Goal: Information Seeking & Learning: Learn about a topic

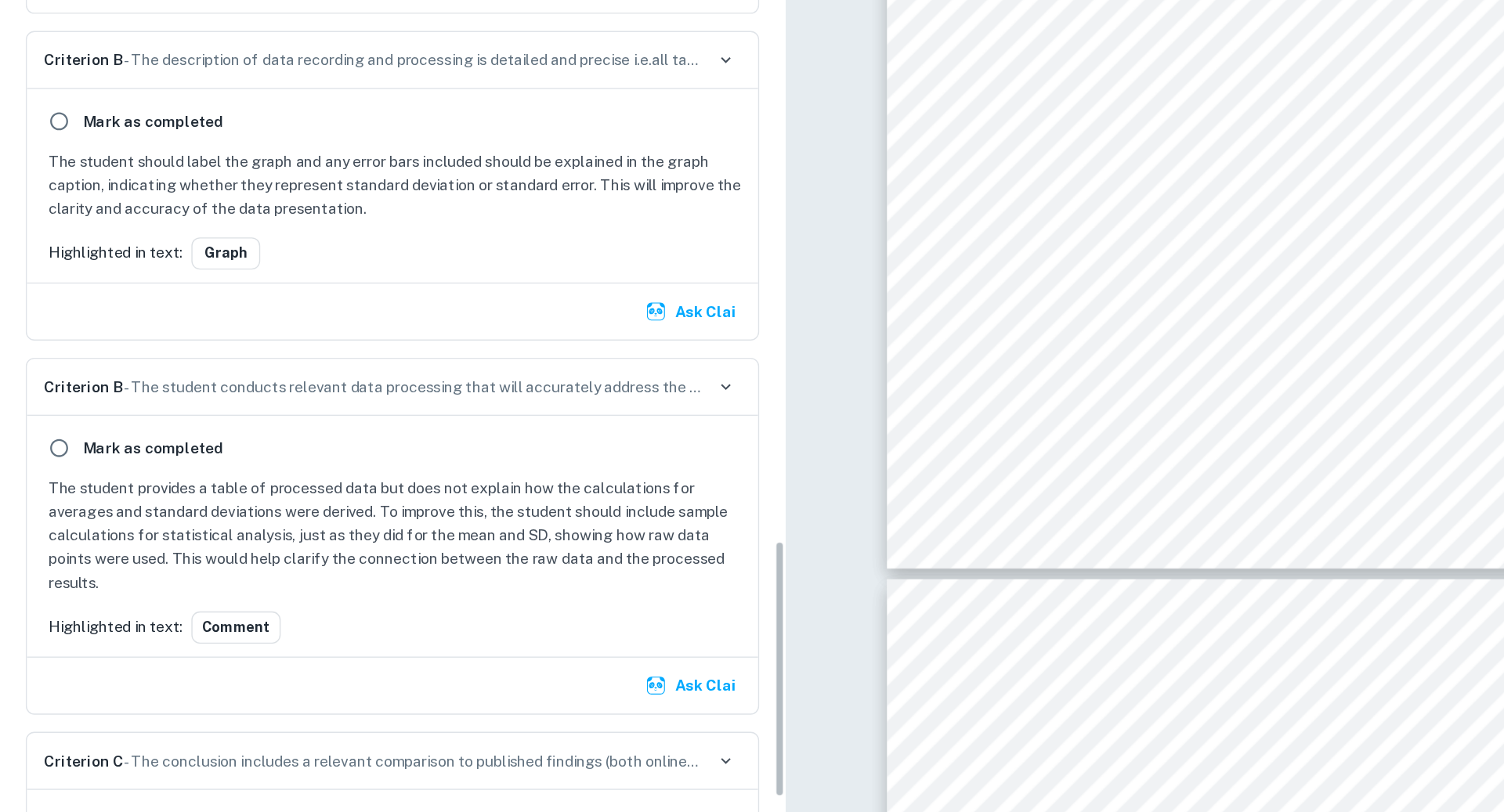
scroll to position [1850, 0]
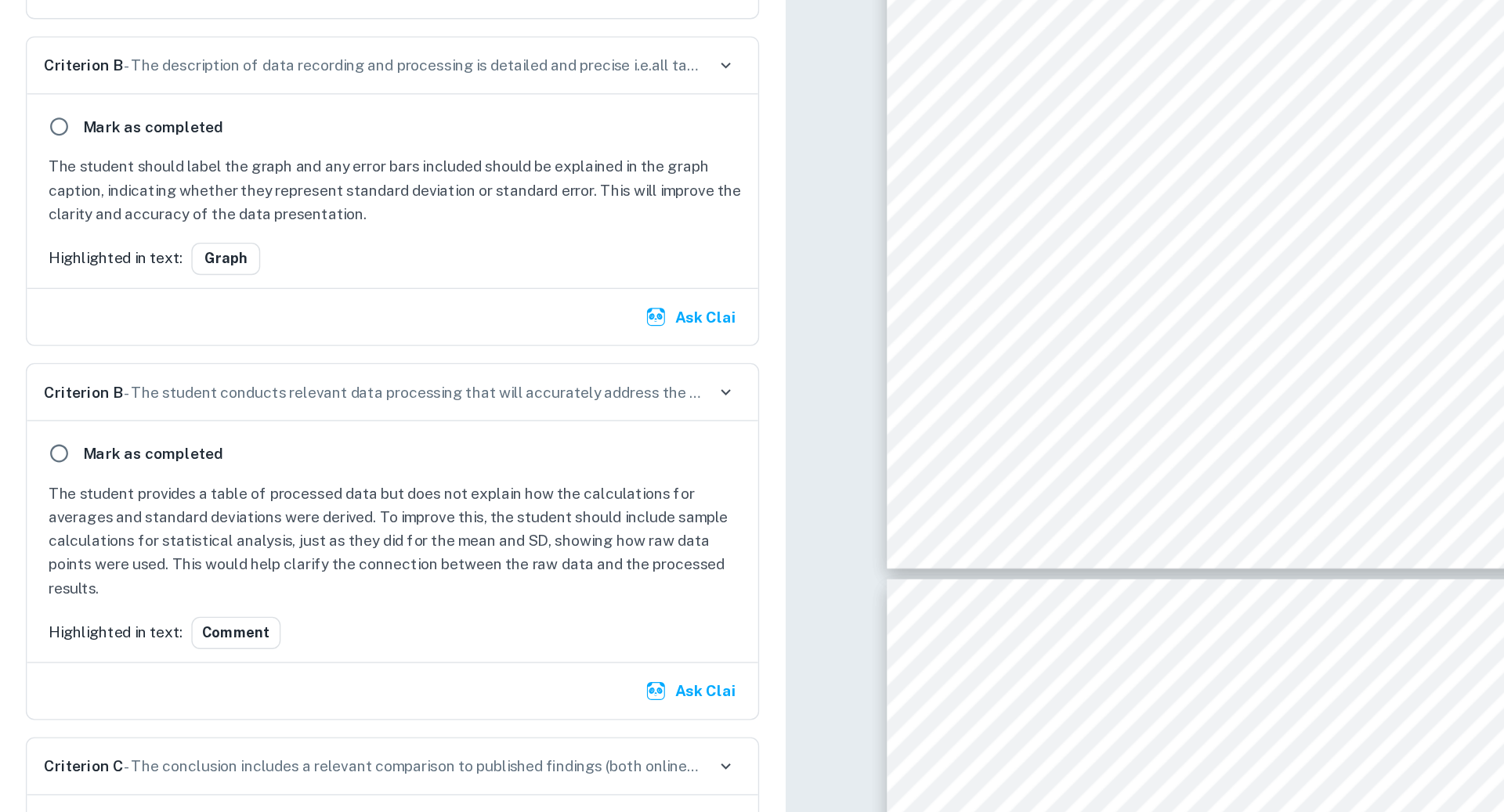
click at [483, 400] on p "Criterion B - The student conducts relevant data processing that will accuratel…" at bounding box center [272, 408] width 480 height 17
click at [532, 401] on icon "button" at bounding box center [528, 407] width 14 height 14
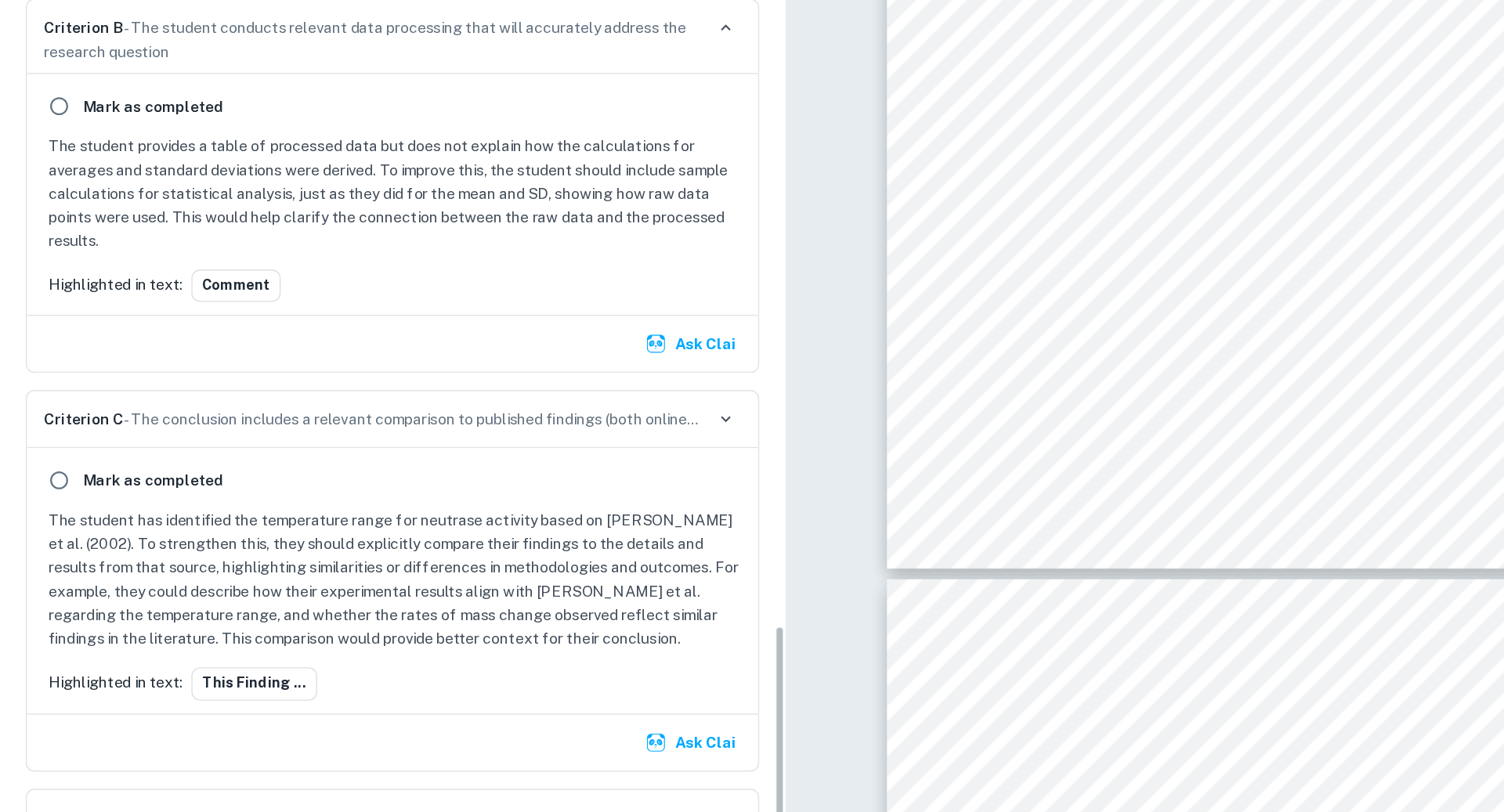
scroll to position [2116, 0]
click at [168, 607] on button "This finding ..." at bounding box center [185, 619] width 91 height 24
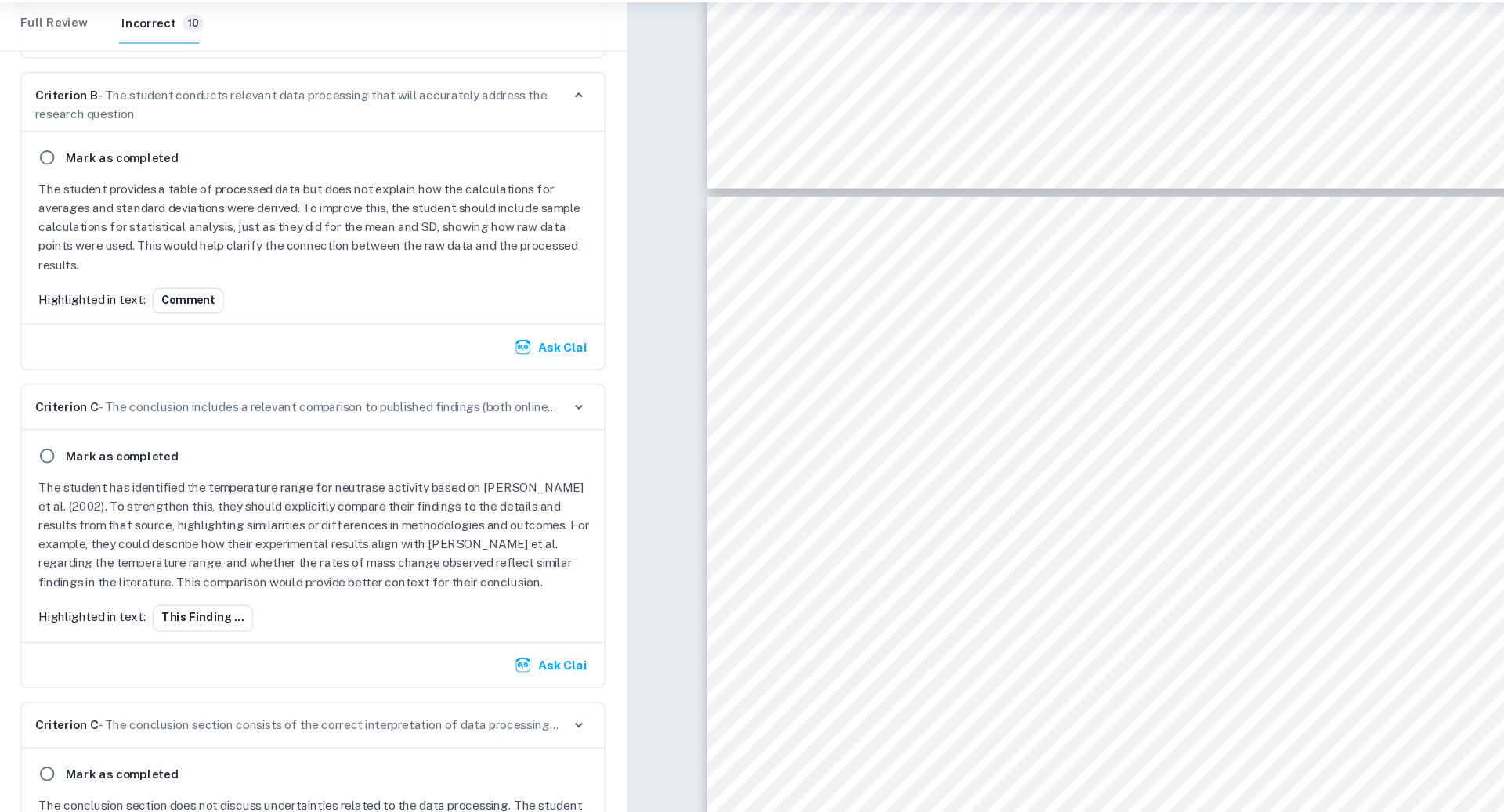
scroll to position [10976, 0]
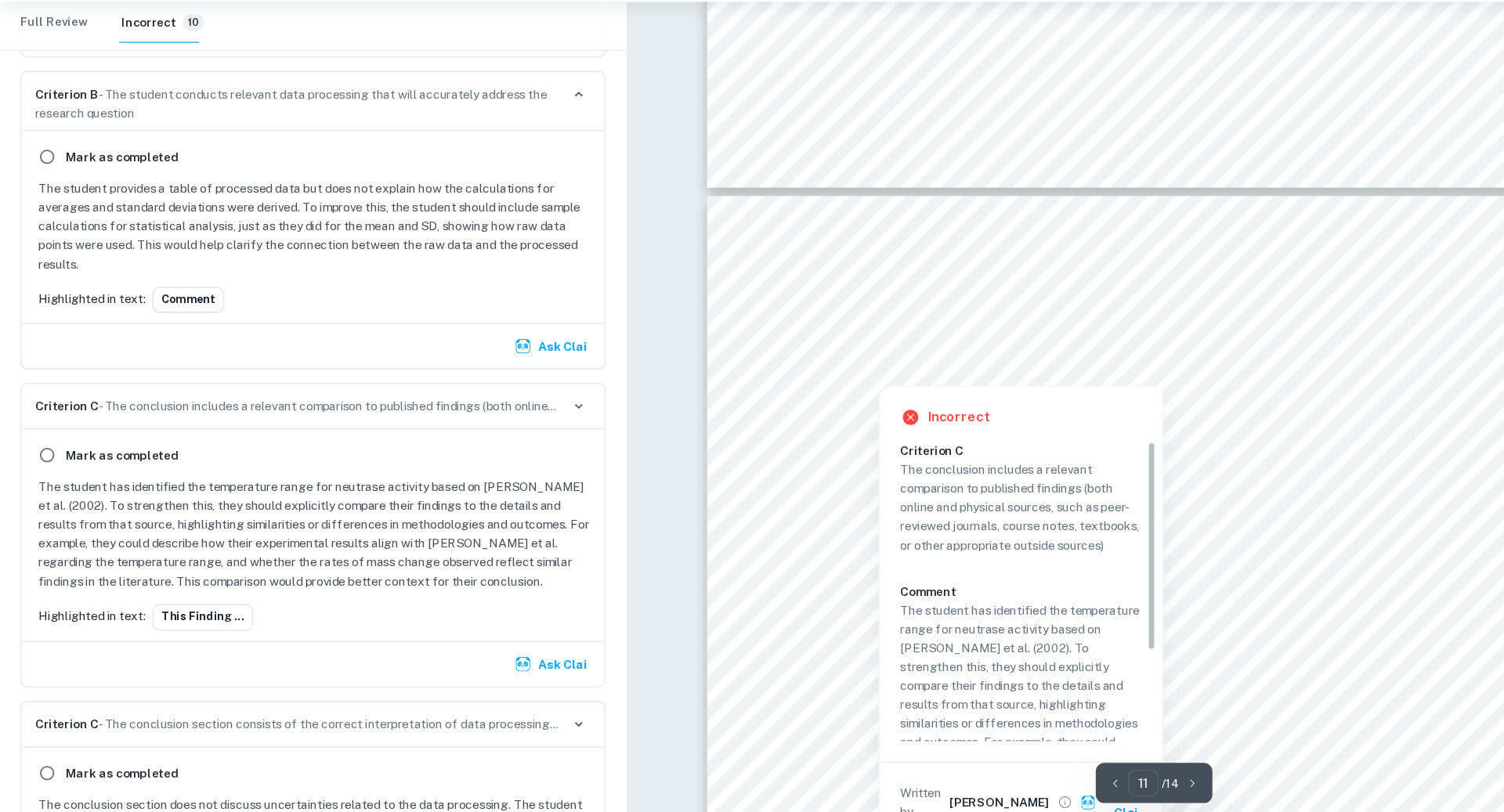
click at [832, 353] on div at bounding box center [1013, 358] width 545 height 20
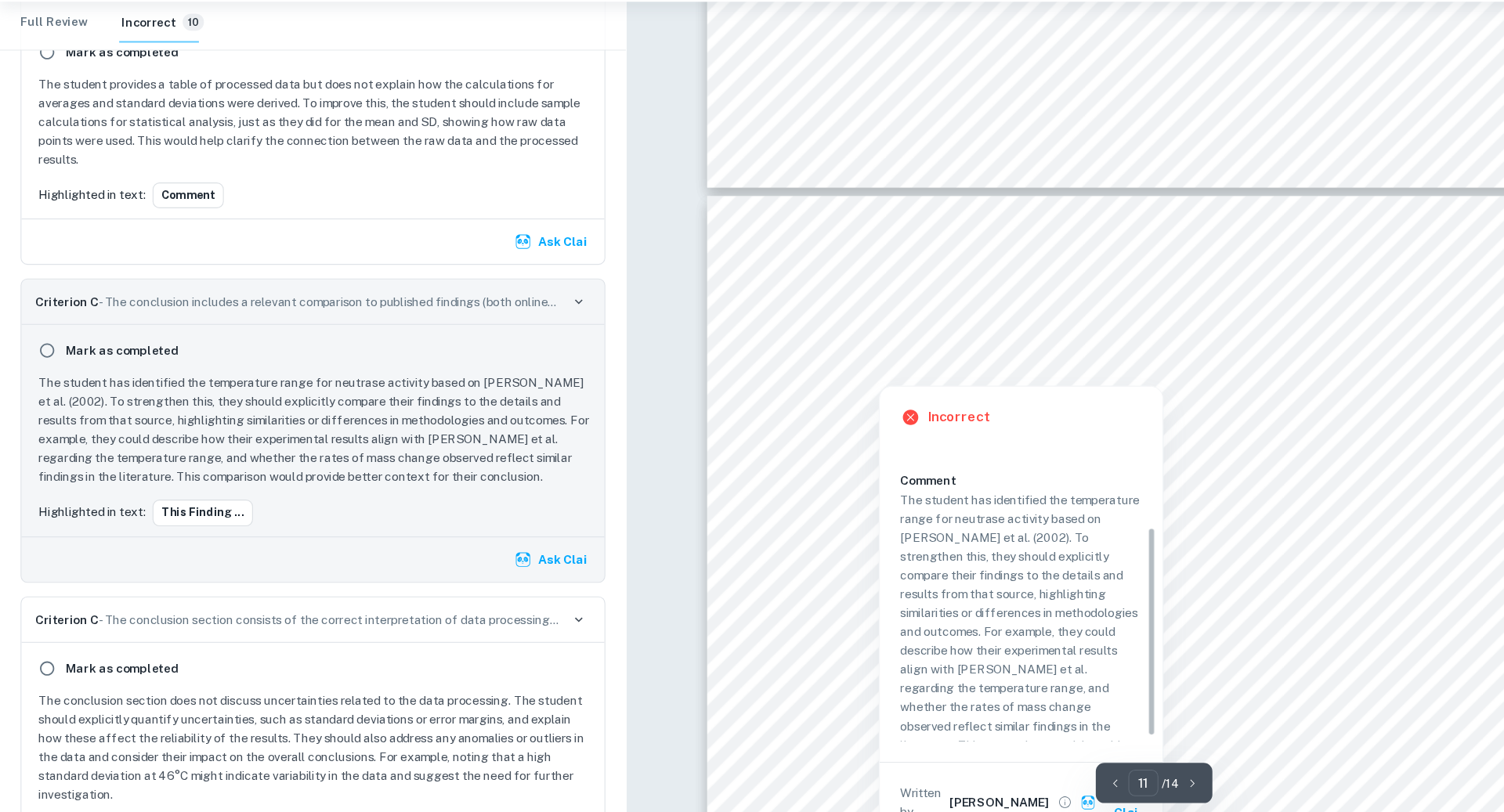
scroll to position [117, 0]
click at [849, 524] on p "The student has identified the temperature range for neutrase activity based on…" at bounding box center [933, 616] width 221 height 259
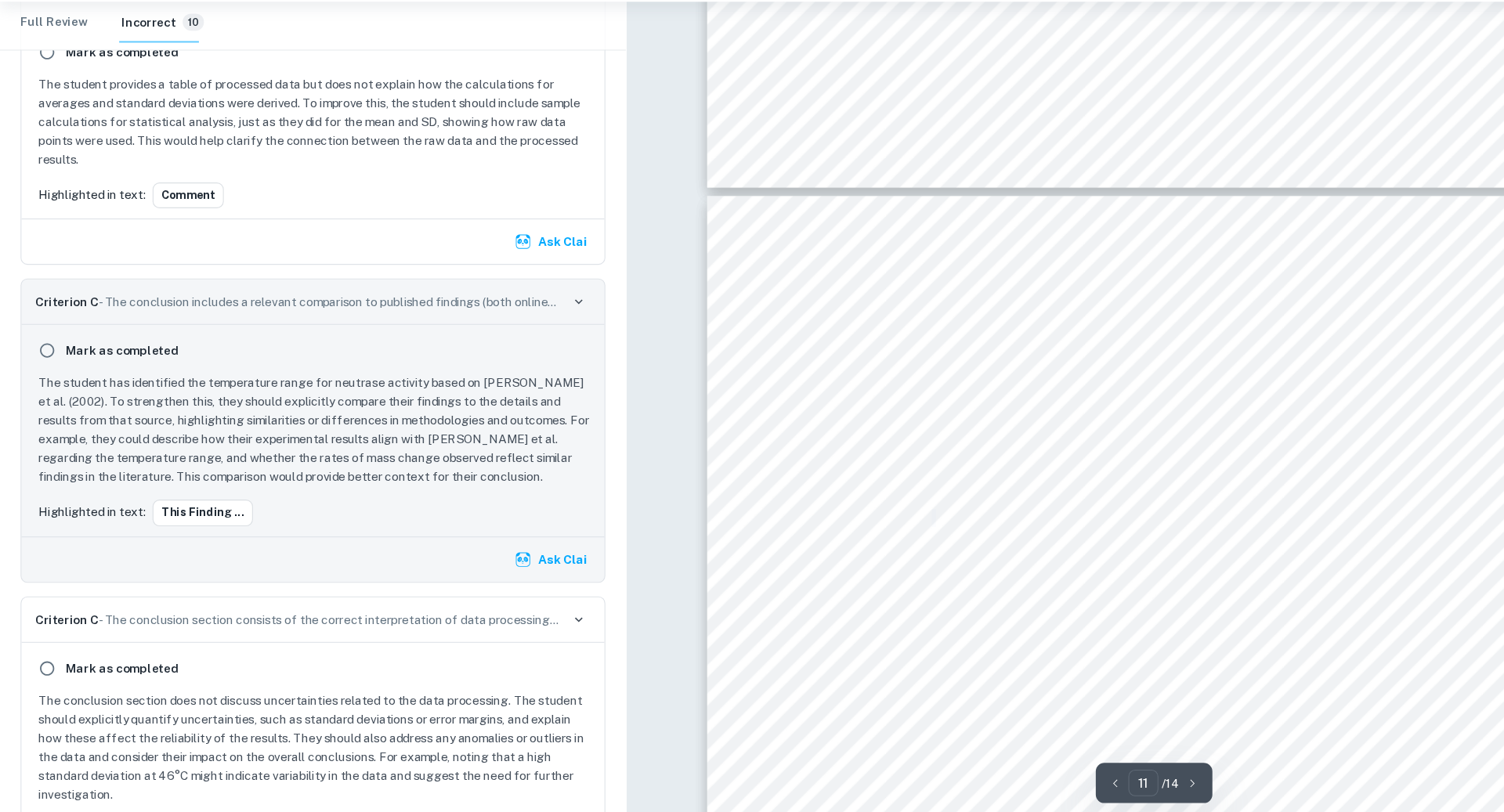
click at [850, 525] on span "digestion at 62°C and 70°C could be attributed to partial or incomplete denatur…" at bounding box center [1006, 528] width 532 height 14
click at [359, 444] on p "The student has identified the temperature range for neutrase activity based on…" at bounding box center [288, 447] width 507 height 104
click at [289, 455] on p "The student has identified the temperature range for neutrase activity based on…" at bounding box center [288, 447] width 507 height 104
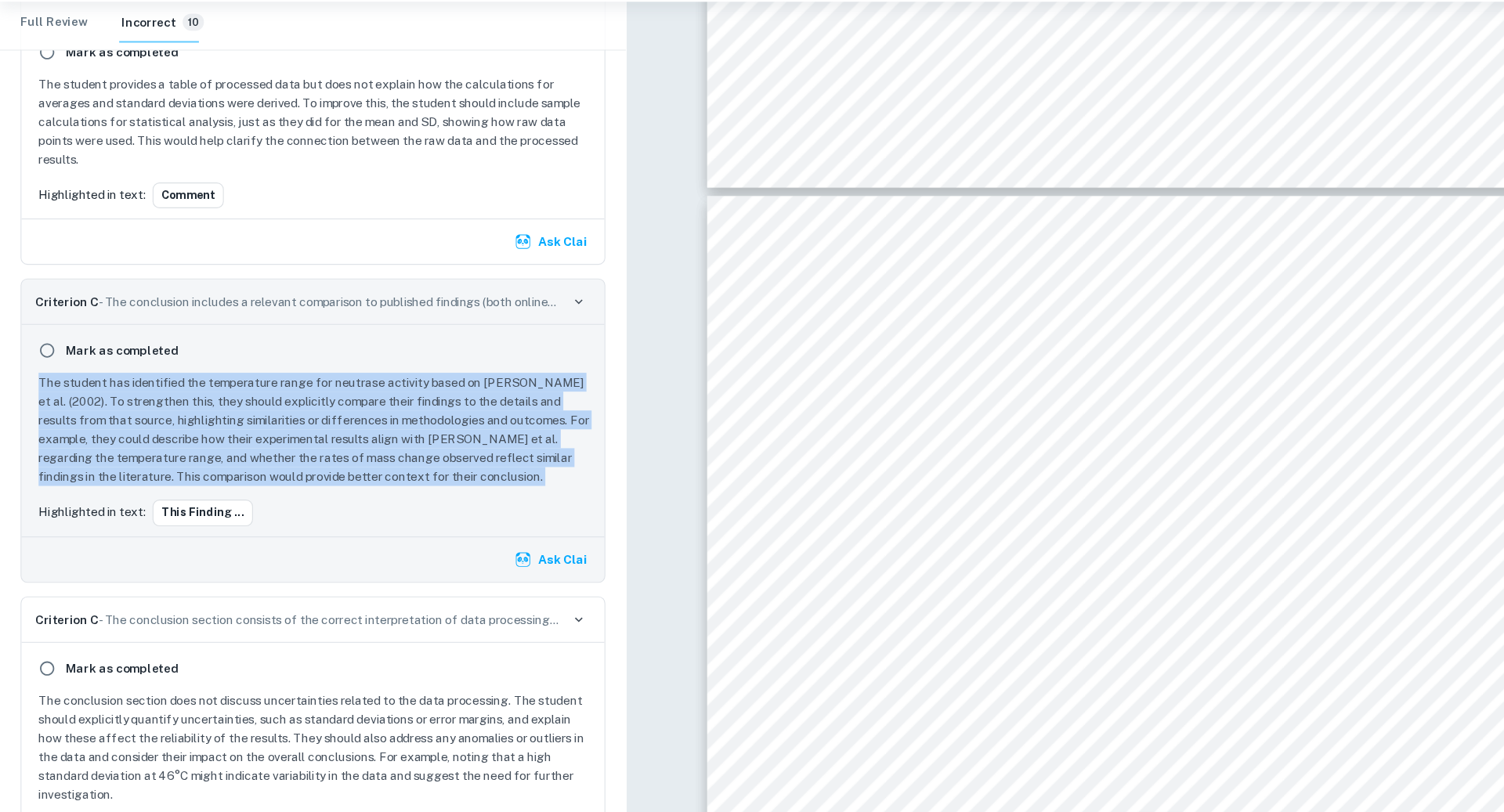
click at [289, 455] on p "The student has identified the temperature range for neutrase activity based on…" at bounding box center [288, 447] width 507 height 104
copy p "The student has identified the temperature range for neutrase activity based on…"
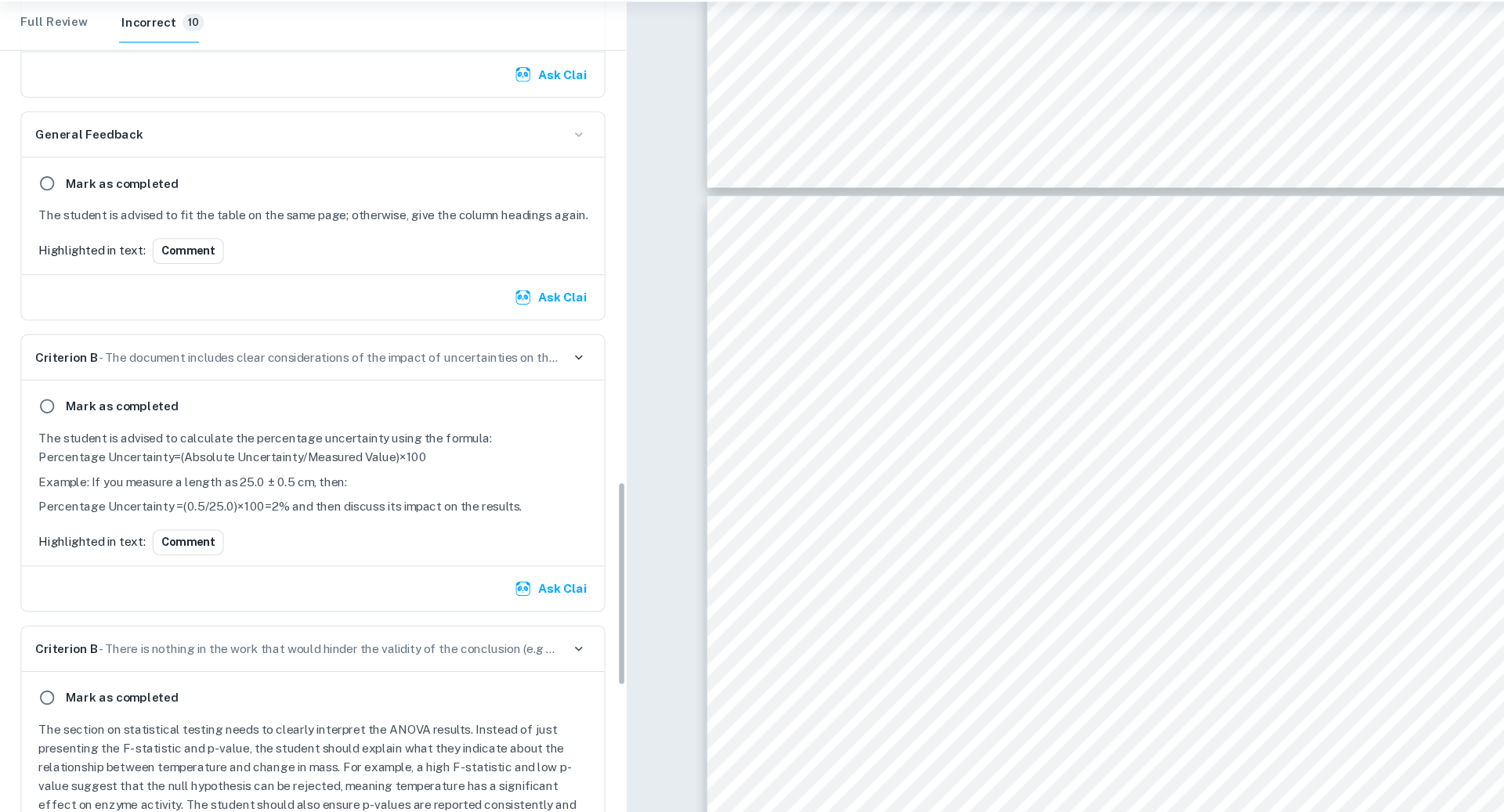
scroll to position [2306, 0]
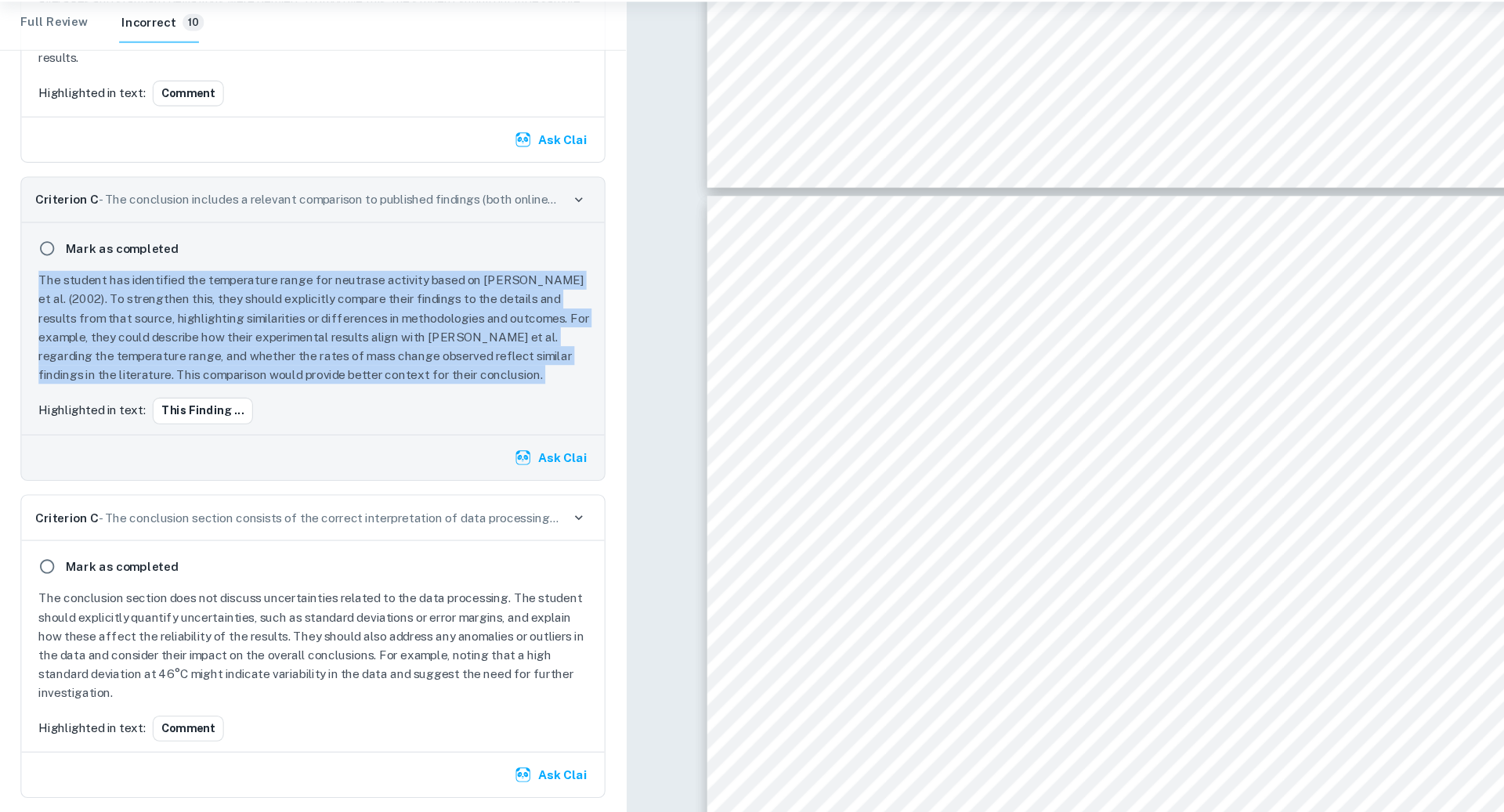
click at [267, 334] on p "The student has identified the temperature range for neutrase activity based on…" at bounding box center [288, 354] width 507 height 104
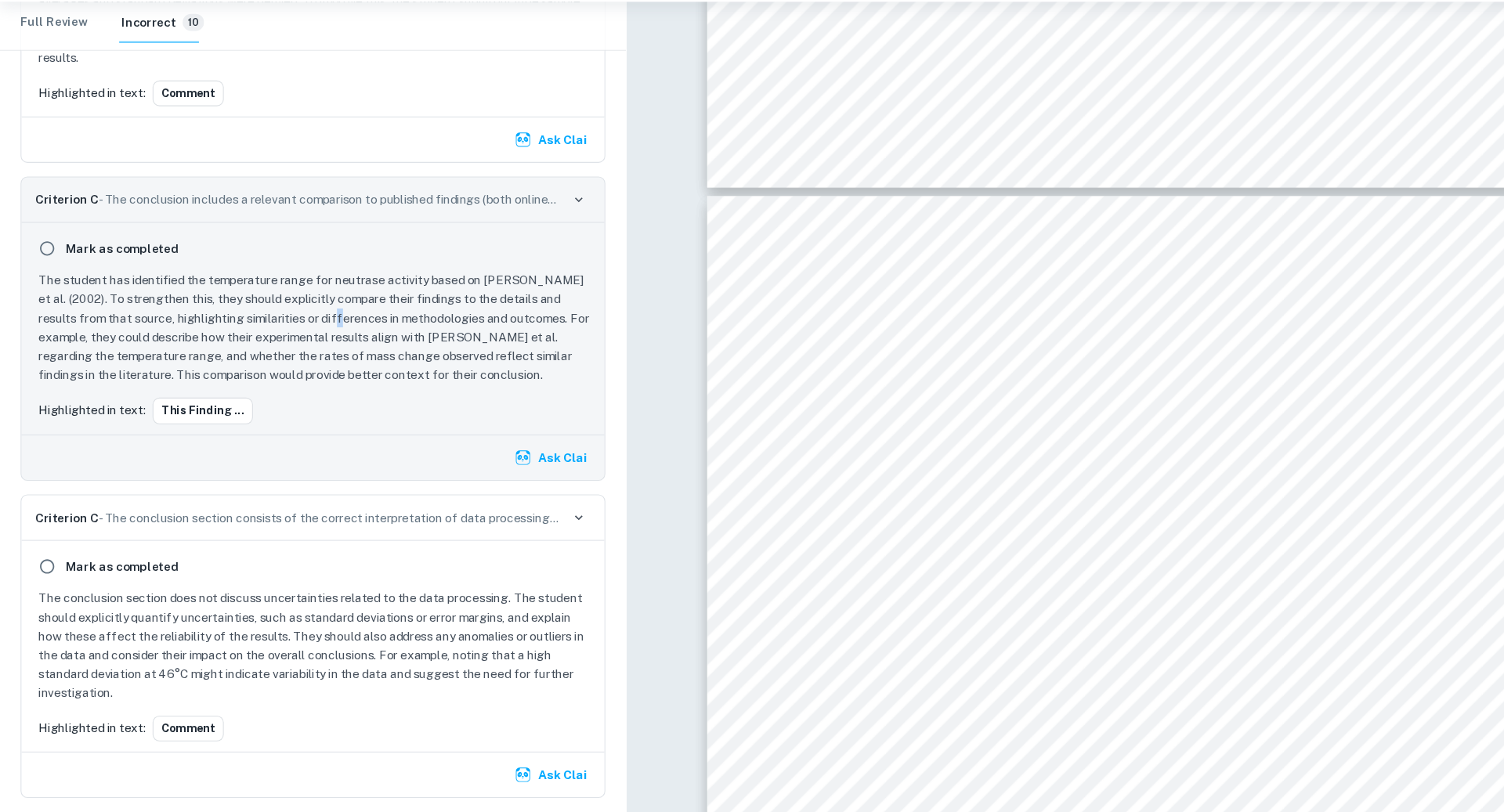
click at [267, 334] on p "The student has identified the temperature range for neutrase activity based on…" at bounding box center [288, 354] width 507 height 104
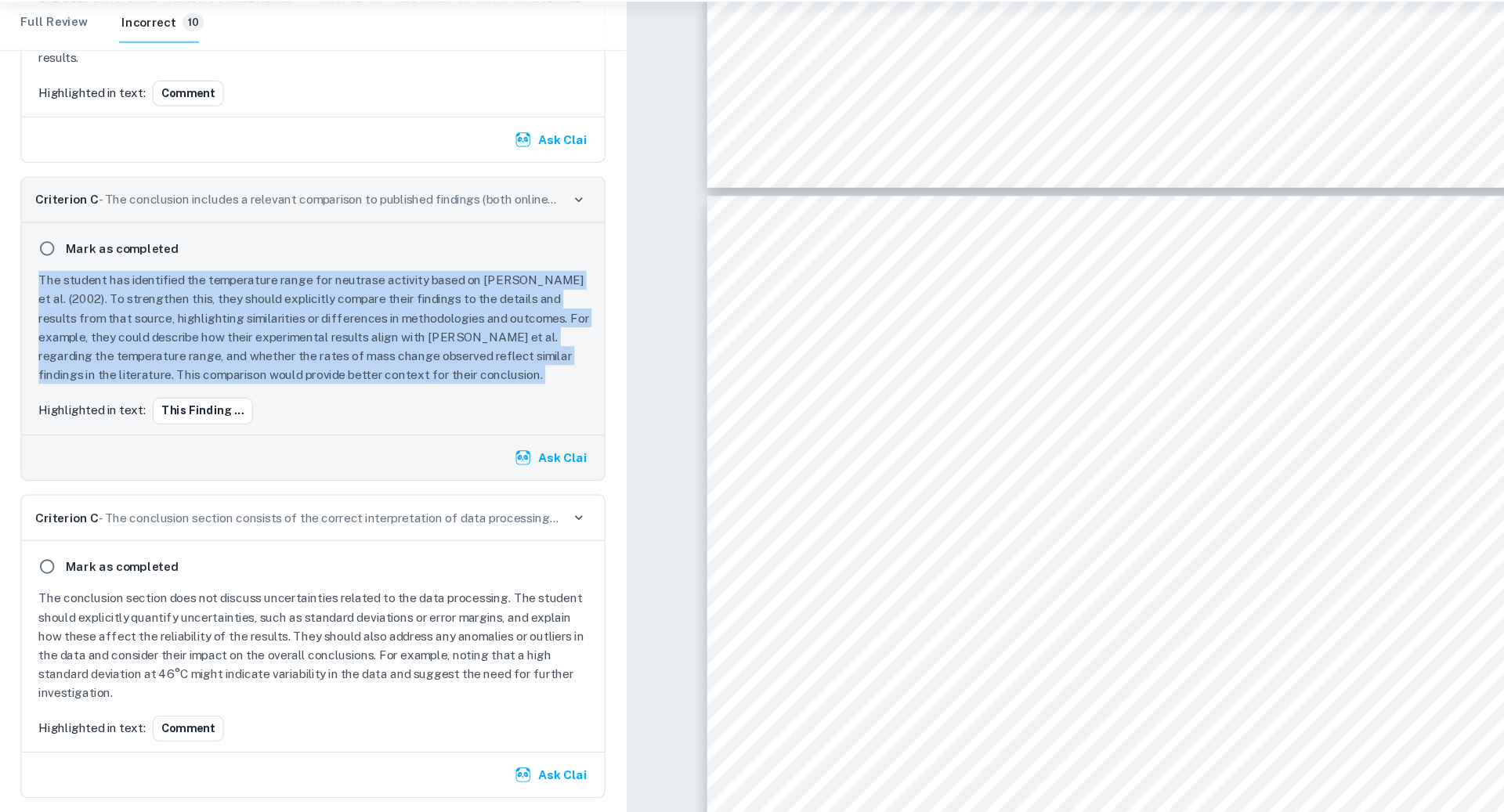
click at [267, 334] on p "The student has identified the temperature range for neutrase activity based on…" at bounding box center [288, 354] width 507 height 104
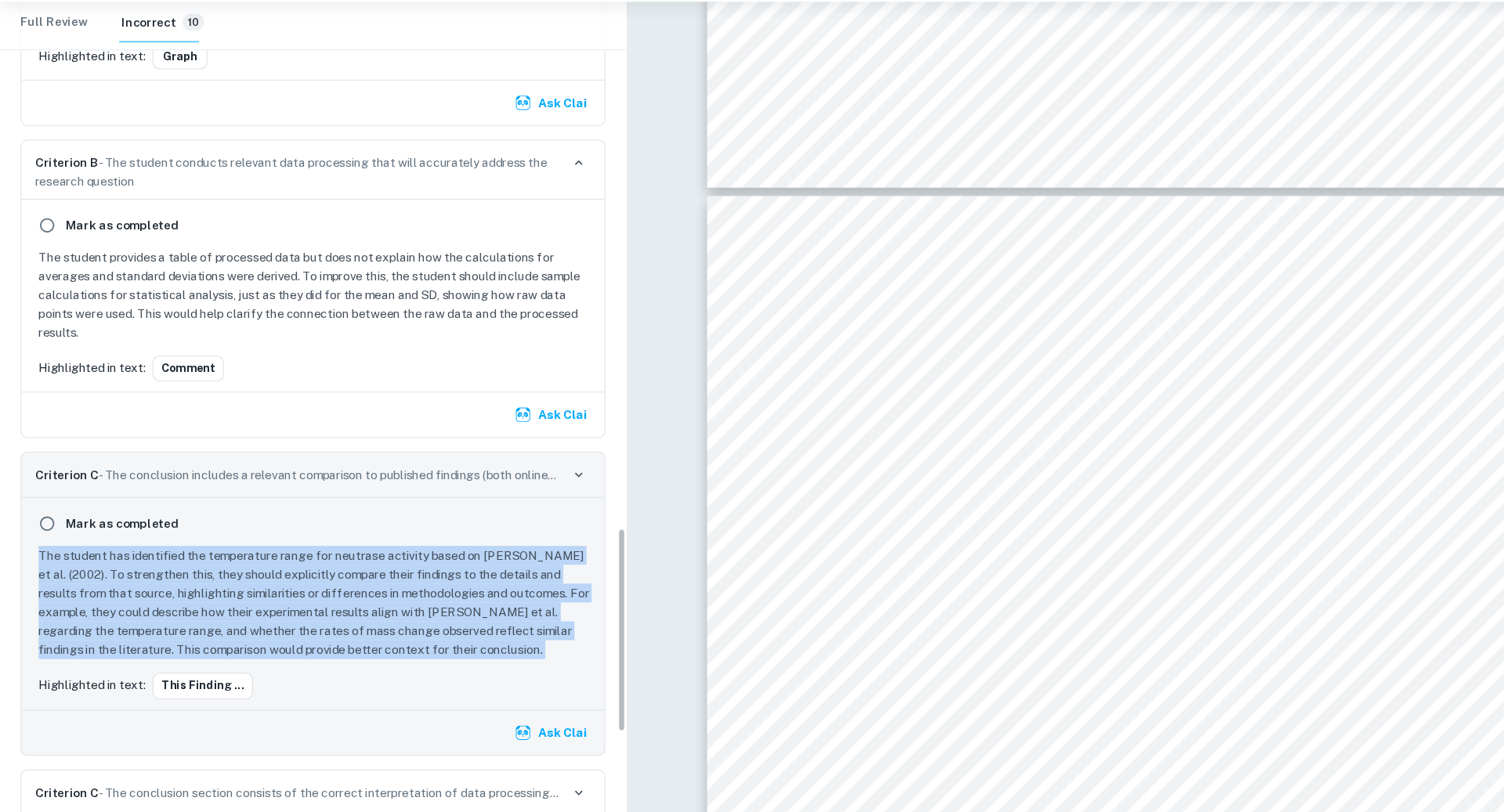
scroll to position [1814, 0]
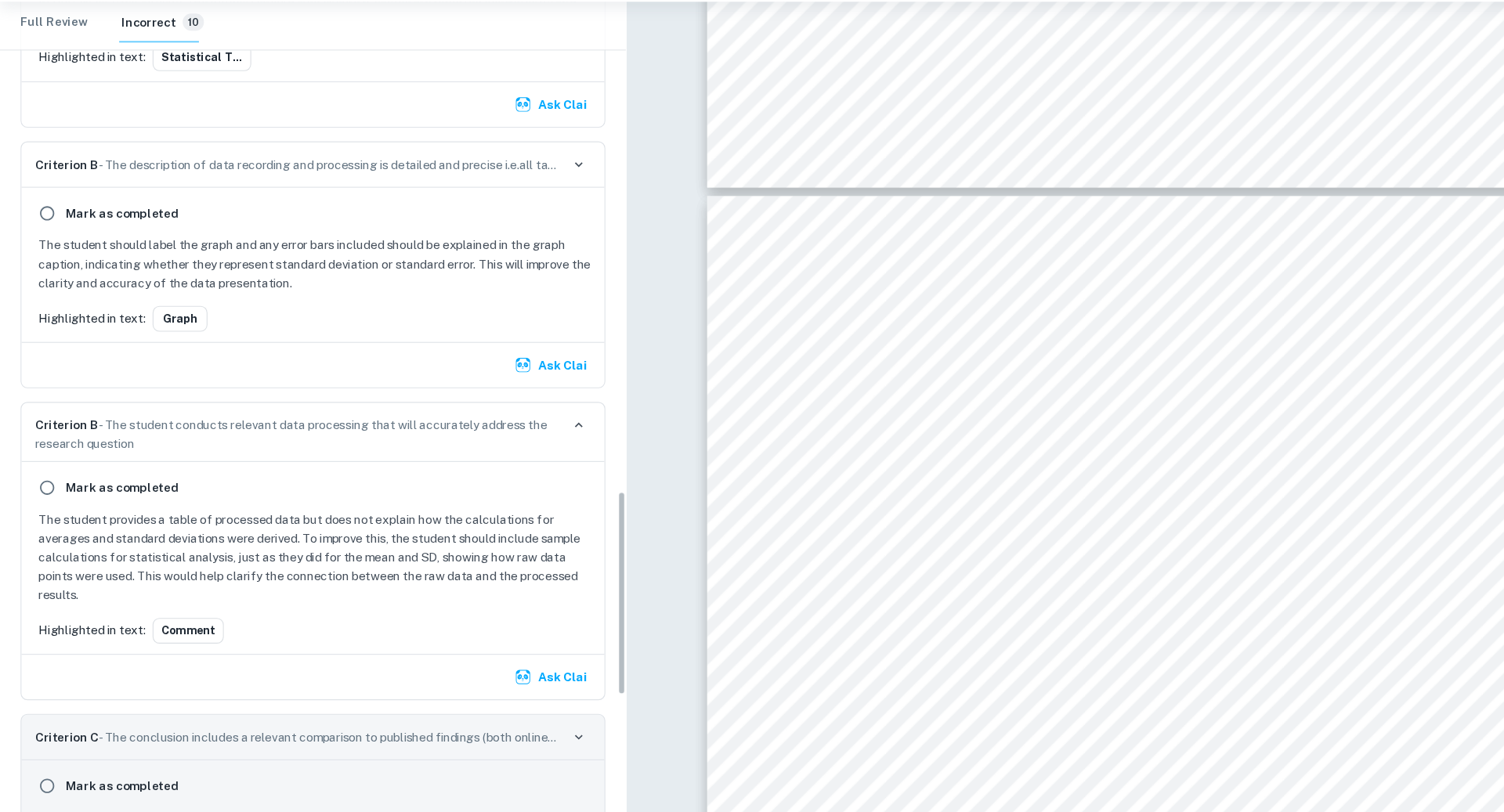
click at [253, 291] on p "The student should label the graph and any error bars included should be explai…" at bounding box center [288, 296] width 507 height 51
click at [243, 279] on p "The student should label the graph and any error bars included should be explai…" at bounding box center [288, 296] width 507 height 51
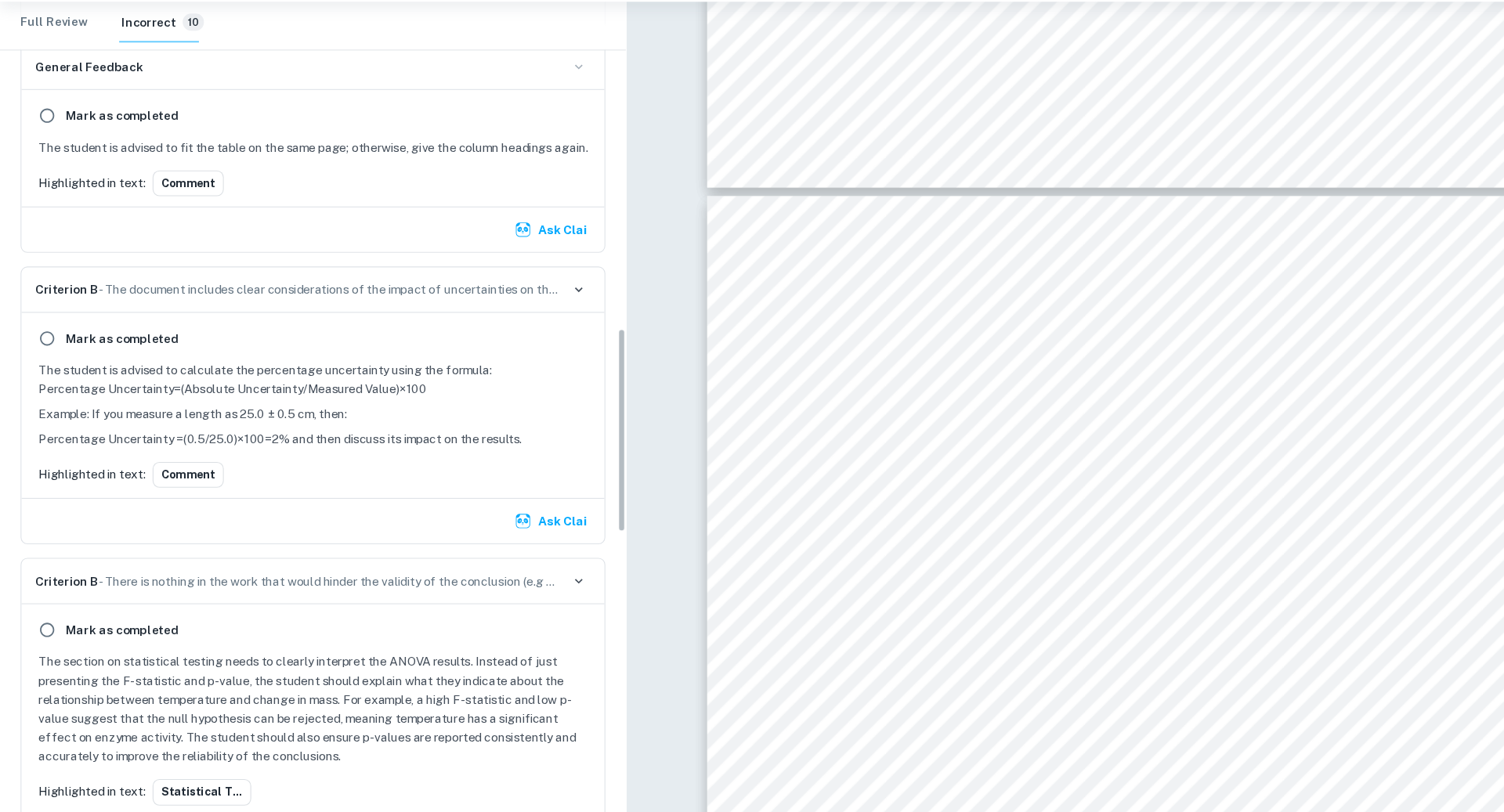
scroll to position [1142, 0]
click at [164, 660] on p "The section on statistical testing needs to clearly interpret the ANOVA results…" at bounding box center [288, 703] width 507 height 104
click at [44, 386] on p "The student is advised to calculate the percentage uncertainty using the formul…" at bounding box center [288, 403] width 507 height 34
click at [43, 386] on p "The student is advised to calculate the percentage uncertainty using the formul…" at bounding box center [288, 403] width 507 height 34
click at [38, 386] on p "The student is advised to calculate the percentage uncertainty using the formul…" at bounding box center [288, 403] width 507 height 34
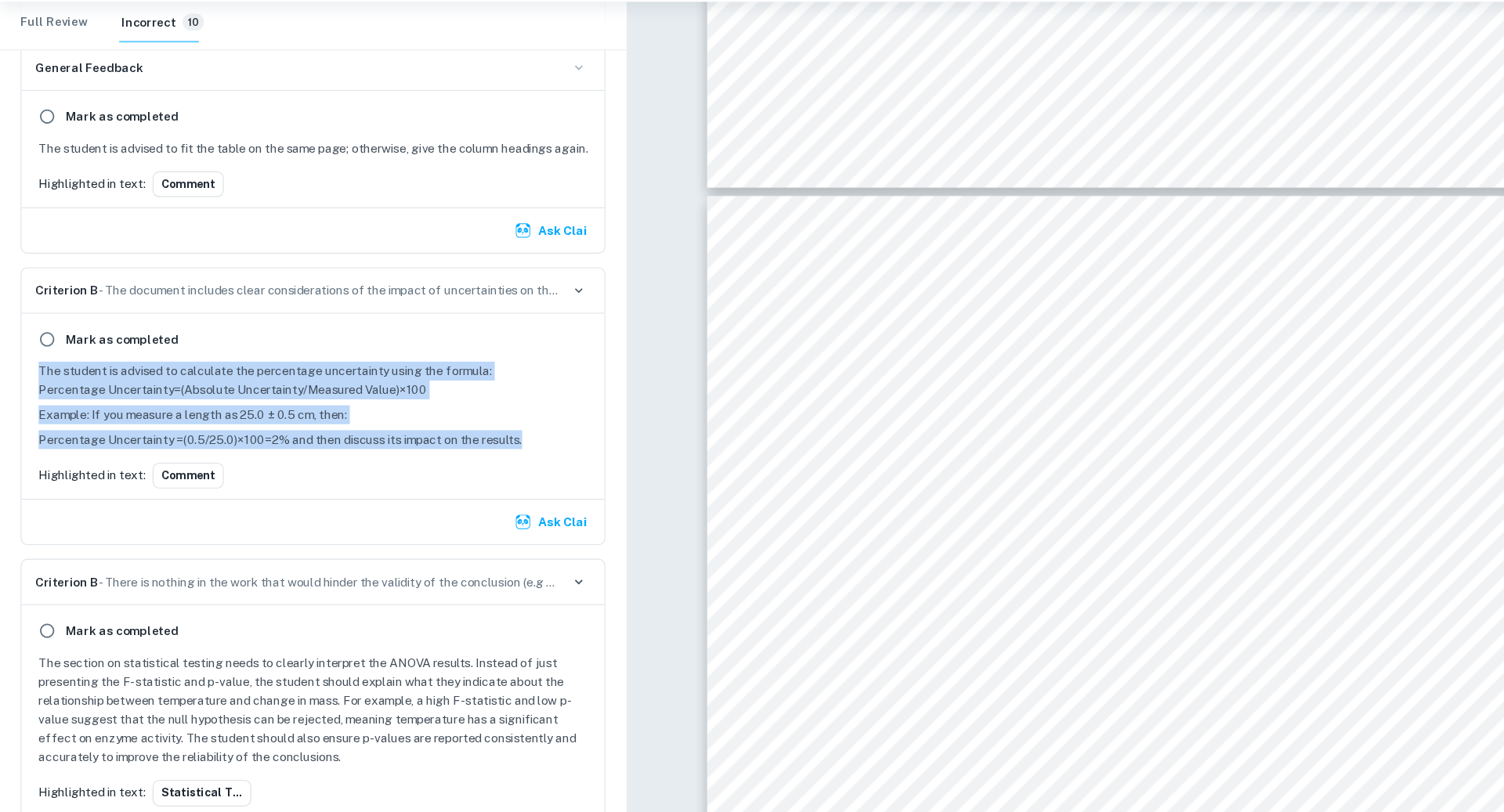
drag, startPoint x: 37, startPoint y: 385, endPoint x: 475, endPoint y: 445, distance: 442.1
click at [476, 445] on div "The student is advised to calculate the percentage uncertainty using the formul…" at bounding box center [288, 426] width 507 height 80
copy div "The student is advised to calculate the percentage uncertainty using the formul…"
click at [170, 478] on button "Comment" at bounding box center [171, 489] width 65 height 24
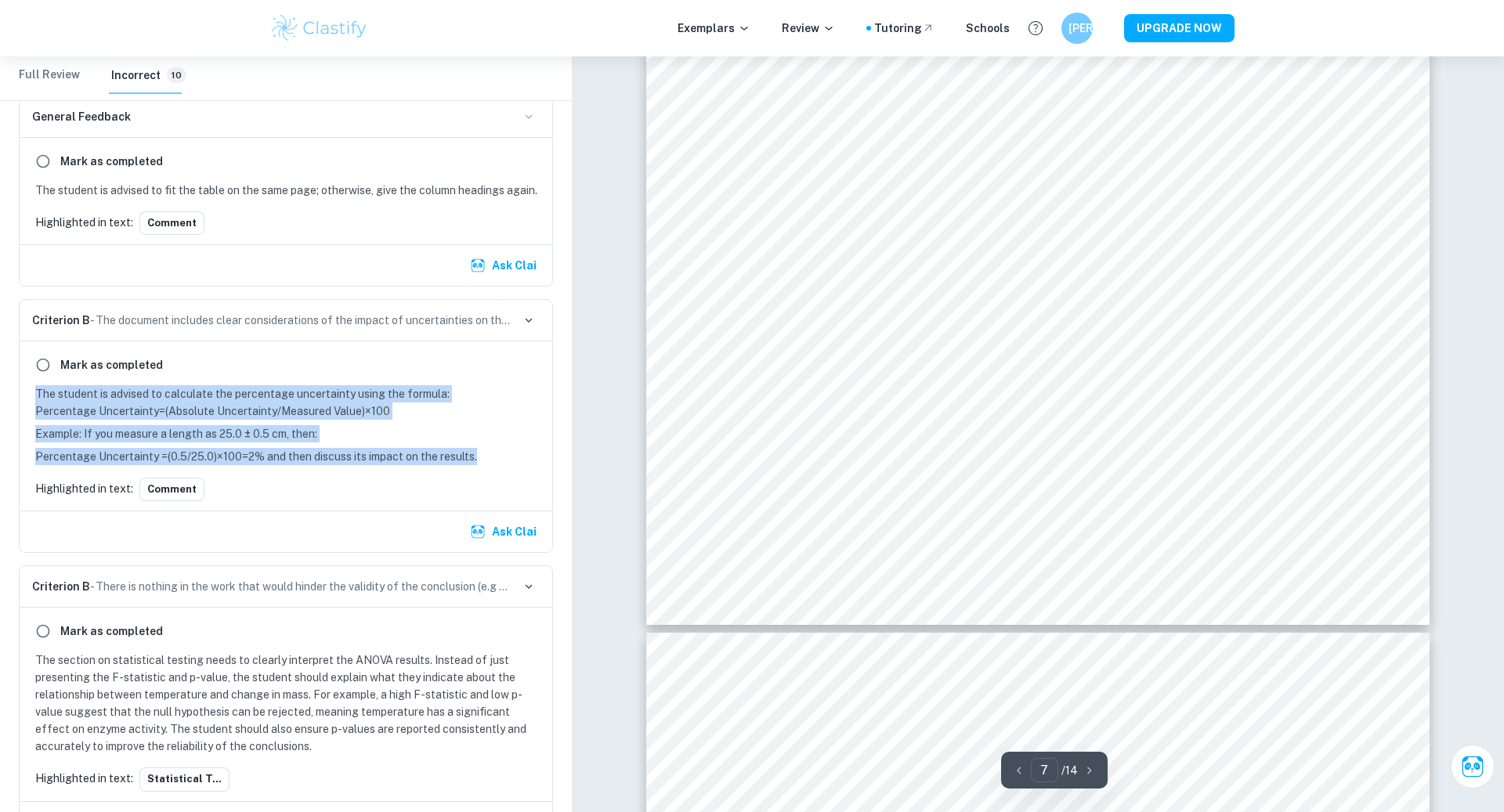
scroll to position [7134, 0]
